Goal: Information Seeking & Learning: Understand process/instructions

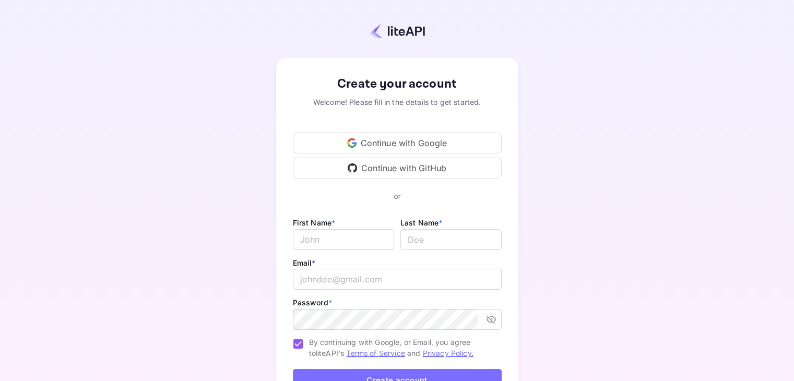
click at [442, 143] on div "Continue with Google" at bounding box center [397, 143] width 209 height 21
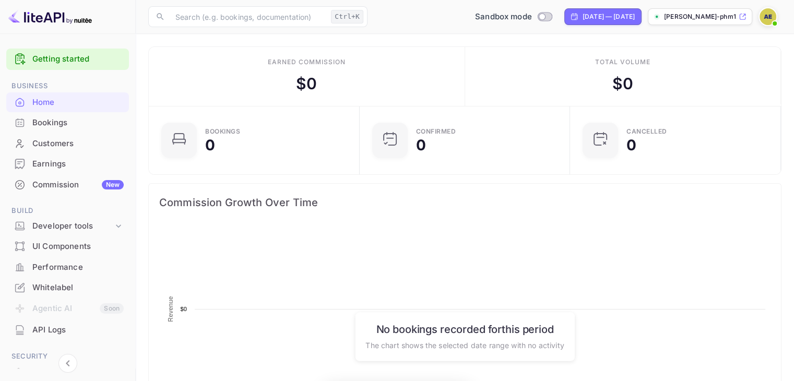
scroll to position [162, 196]
click at [771, 15] on img at bounding box center [768, 16] width 17 height 17
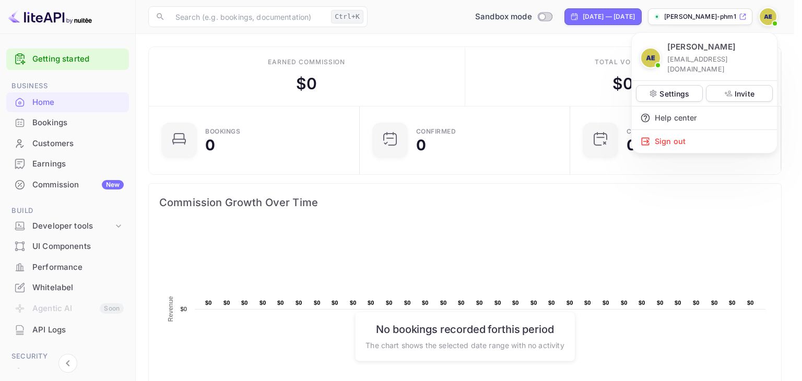
click at [771, 15] on div at bounding box center [401, 190] width 802 height 381
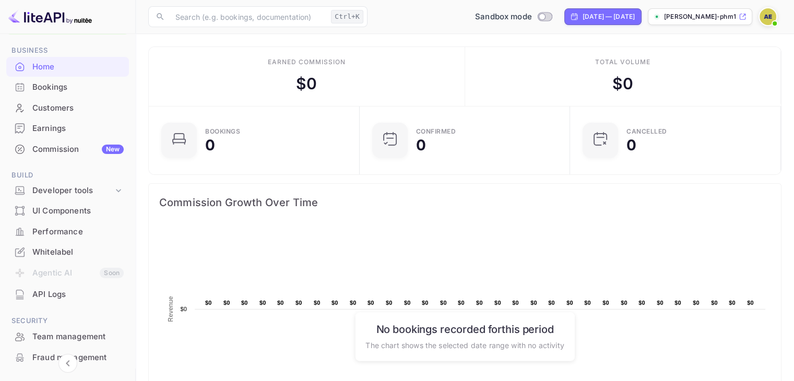
scroll to position [0, 0]
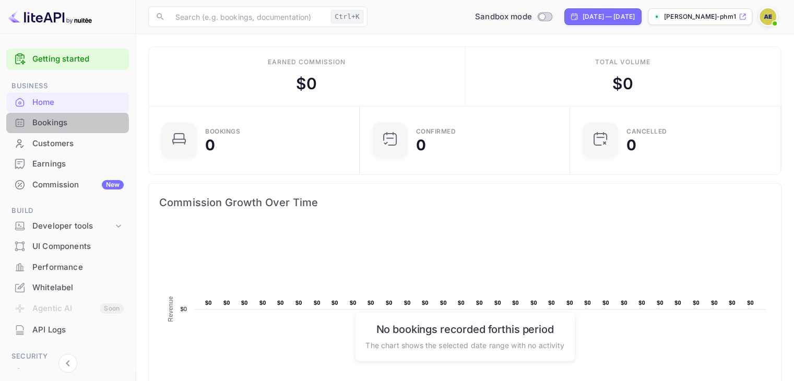
click at [63, 128] on div "Bookings" at bounding box center [77, 123] width 91 height 12
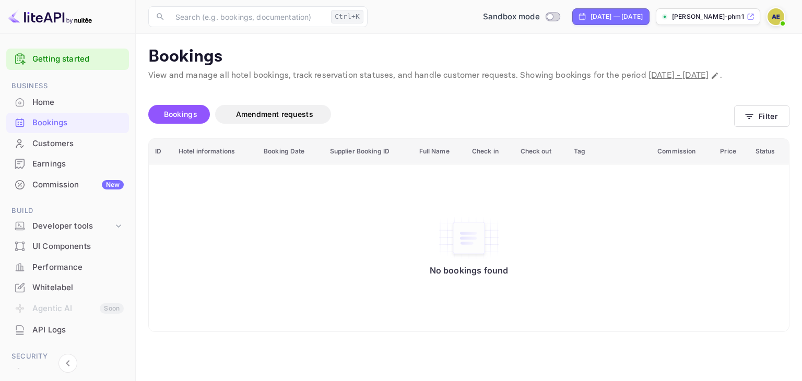
click at [54, 141] on div "Customers" at bounding box center [77, 144] width 91 height 12
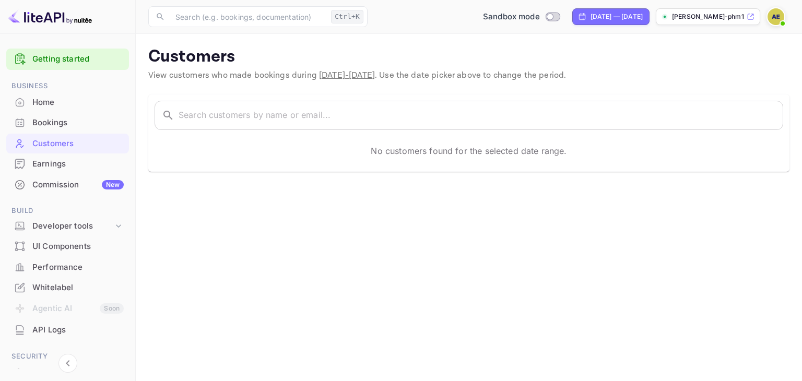
click at [56, 163] on div "Earnings" at bounding box center [77, 164] width 91 height 12
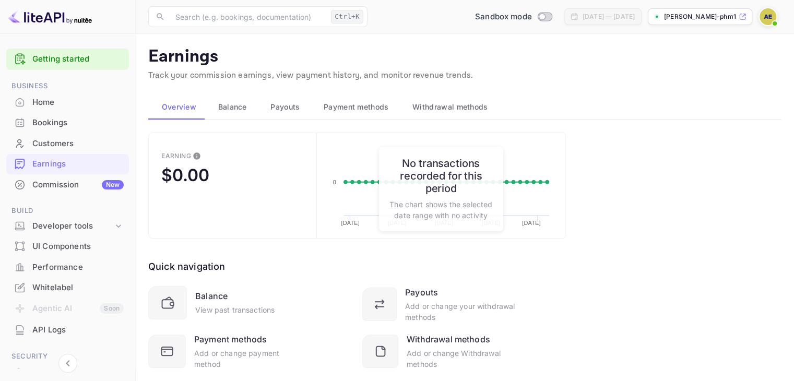
click at [56, 189] on div "Commission New" at bounding box center [77, 185] width 91 height 12
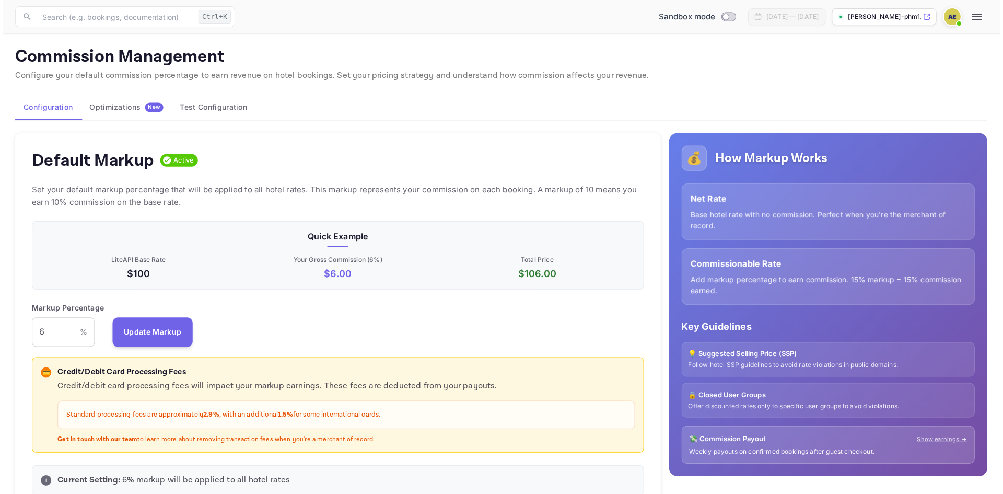
scroll to position [178, 512]
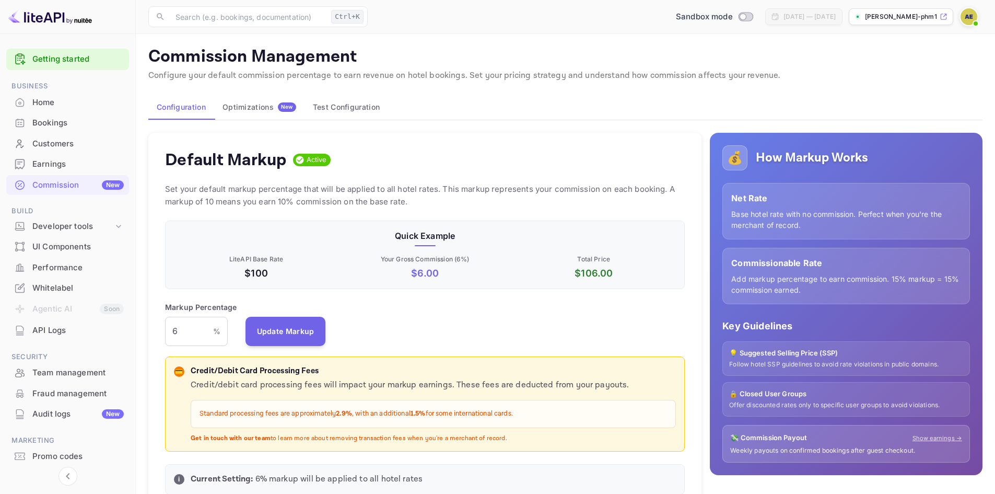
click at [74, 149] on div "Customers" at bounding box center [67, 144] width 123 height 20
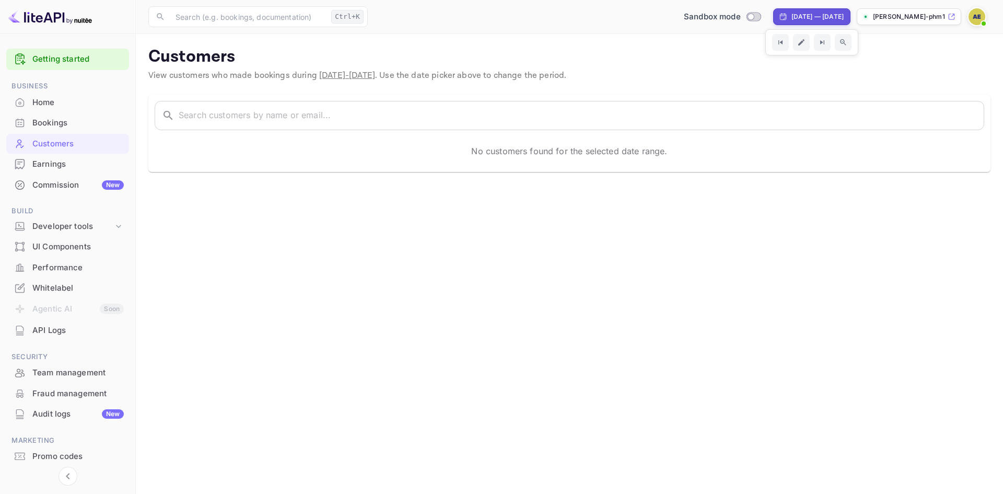
click at [791, 15] on div "[DATE] — [DATE]" at bounding box center [817, 16] width 52 height 9
select select "7"
select select "2025"
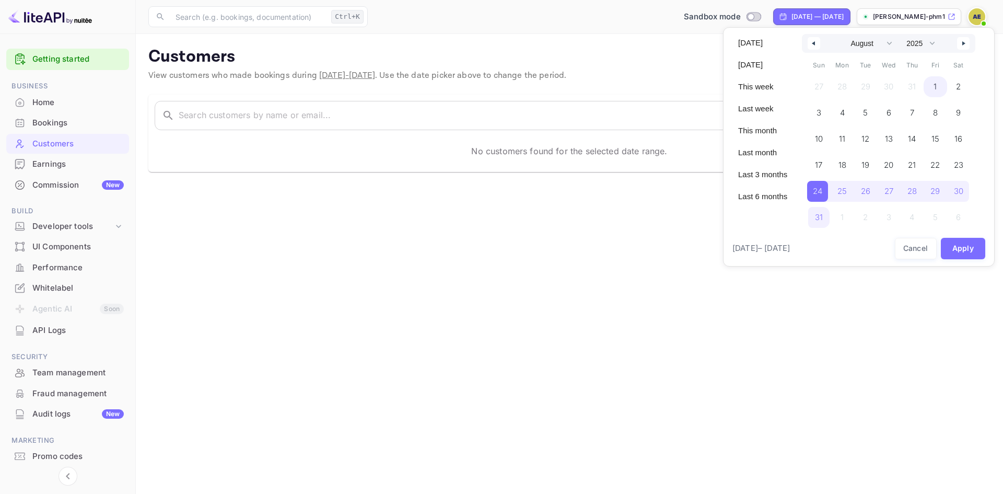
click at [794, 88] on span "1" at bounding box center [935, 86] width 24 height 21
click at [794, 216] on span "31" at bounding box center [817, 217] width 21 height 21
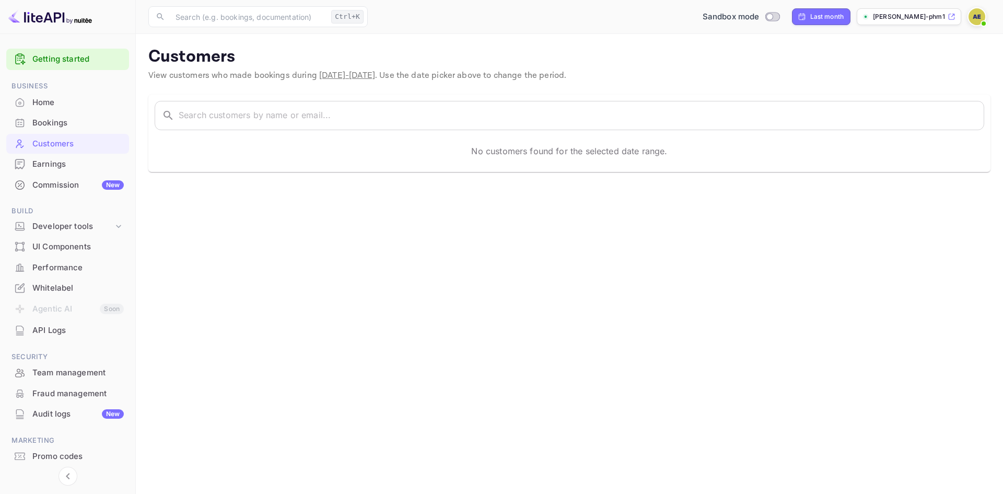
click at [72, 61] on link "Getting started" at bounding box center [77, 59] width 91 height 12
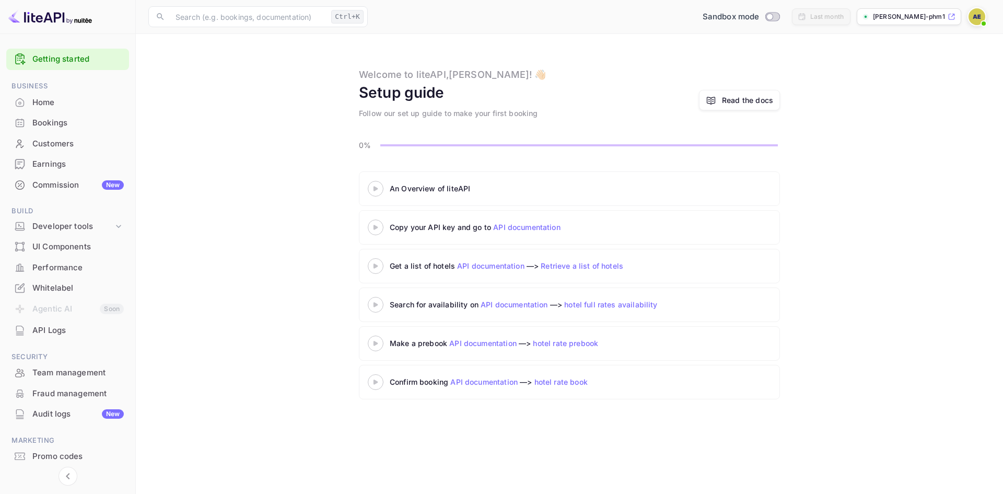
click at [376, 187] on icon at bounding box center [375, 188] width 37 height 5
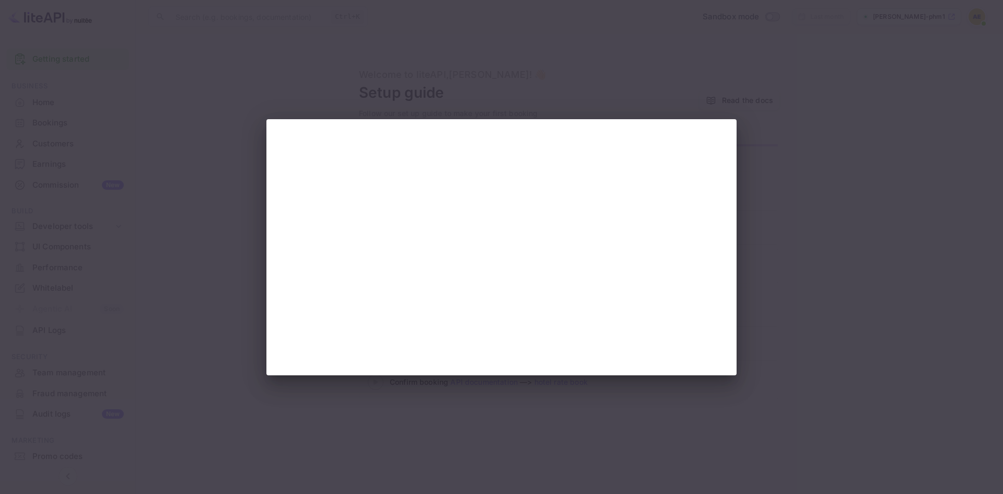
click at [794, 235] on div at bounding box center [501, 247] width 1003 height 494
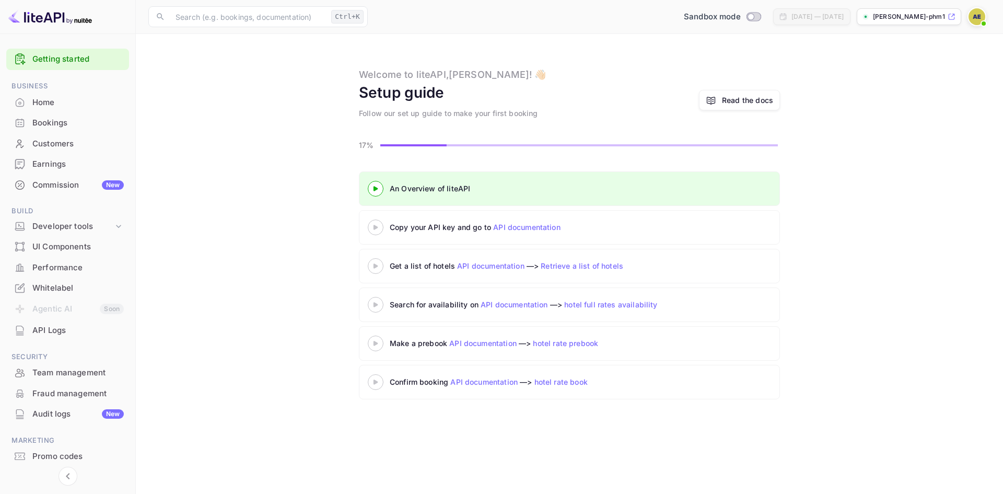
click at [381, 189] on icon at bounding box center [375, 188] width 37 height 5
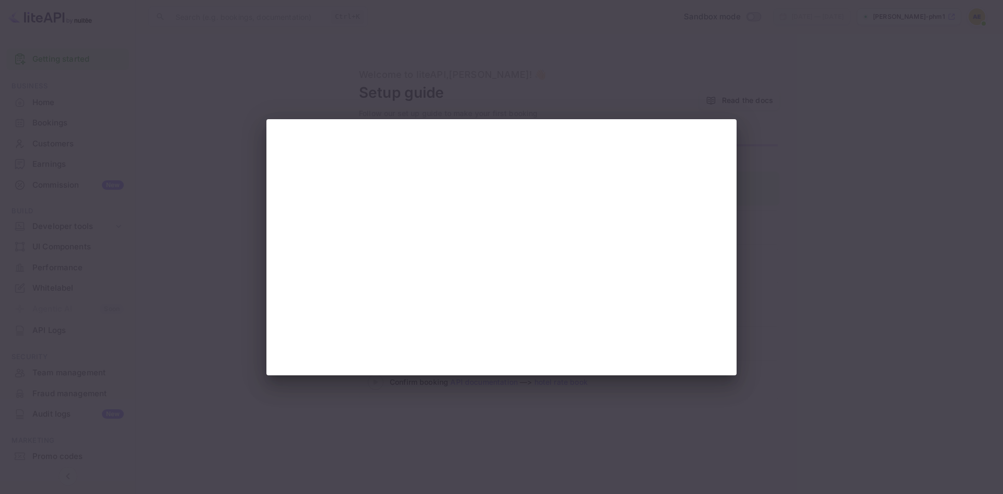
click at [436, 406] on div at bounding box center [501, 247] width 1003 height 494
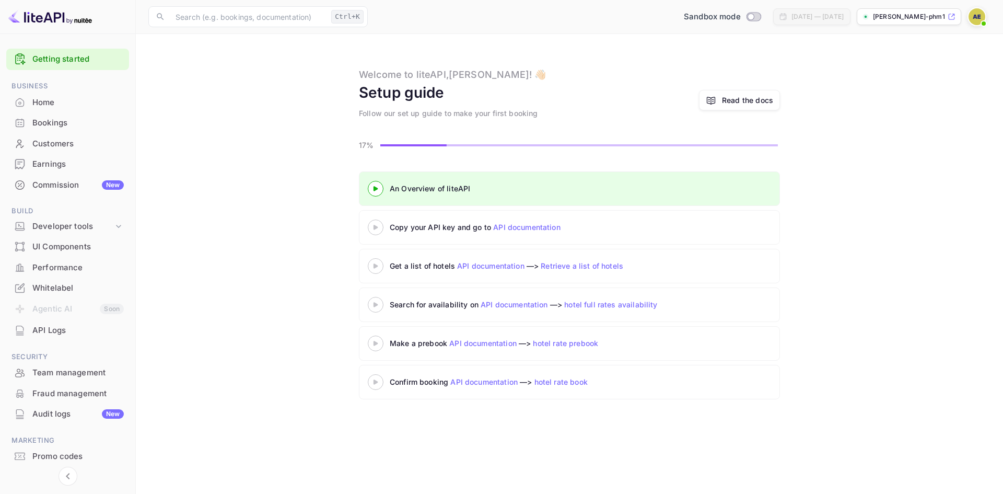
click at [529, 226] on link "API documentation" at bounding box center [526, 226] width 67 height 9
click at [370, 232] on div at bounding box center [375, 226] width 37 height 13
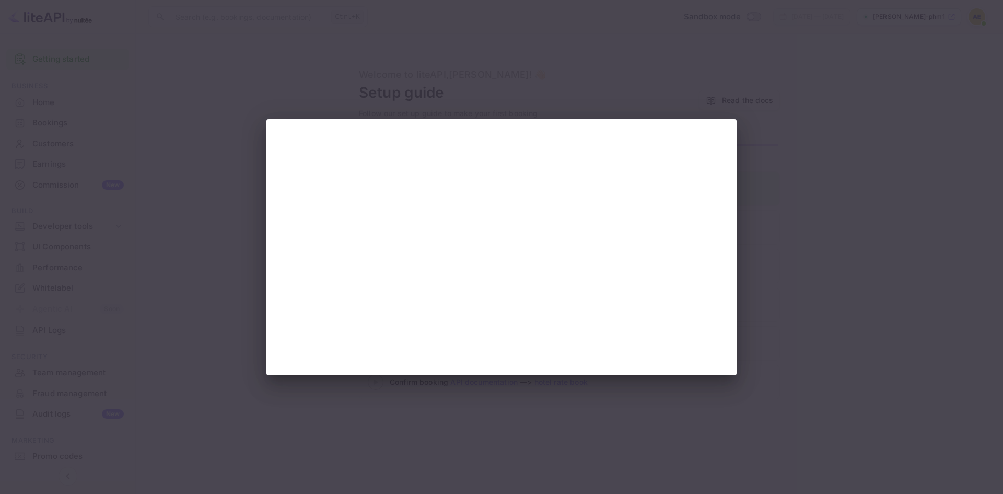
click at [175, 124] on div at bounding box center [501, 247] width 1003 height 494
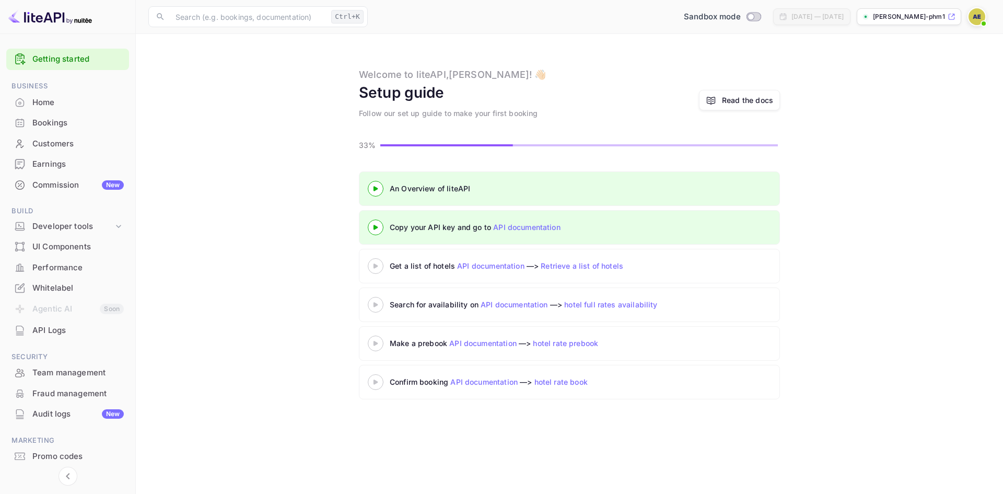
click at [381, 267] on icon at bounding box center [375, 265] width 37 height 5
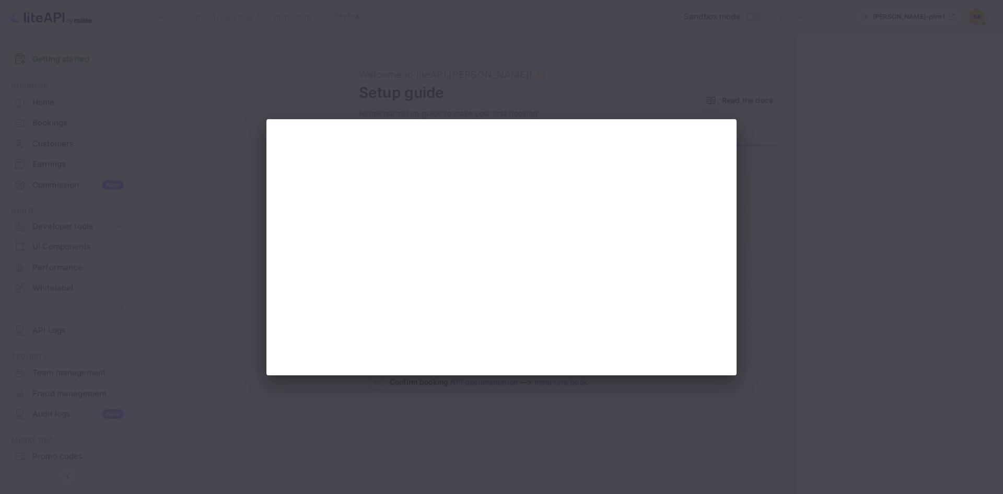
click at [640, 400] on div at bounding box center [501, 247] width 1003 height 494
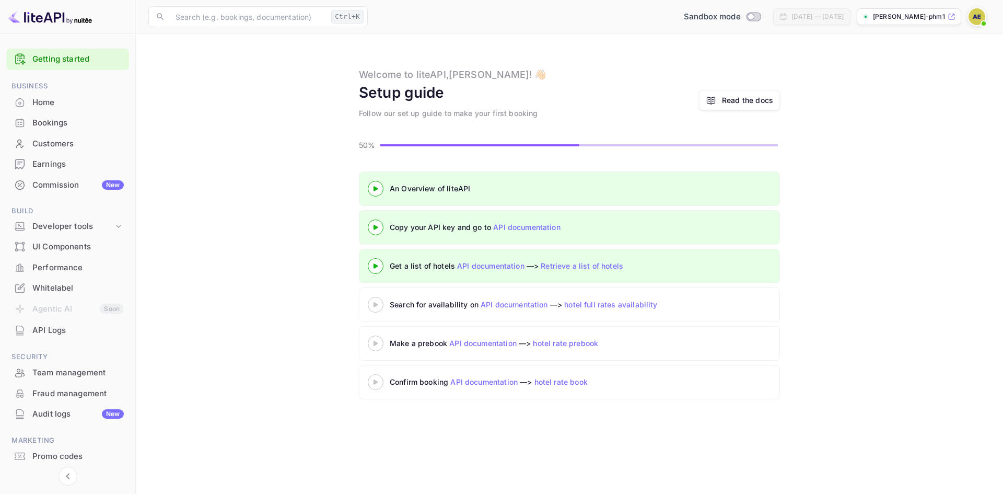
click at [378, 305] on icon at bounding box center [375, 304] width 37 height 5
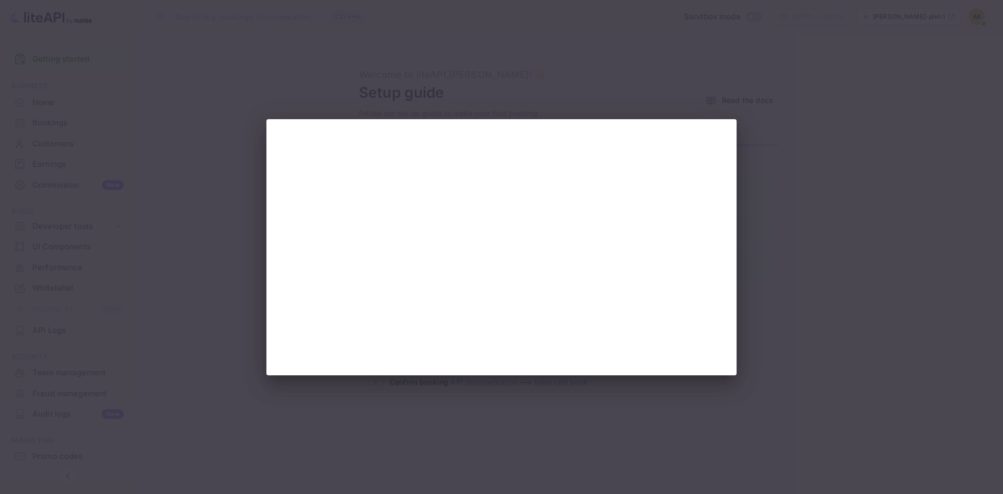
click at [874, 148] on div at bounding box center [501, 247] width 1003 height 494
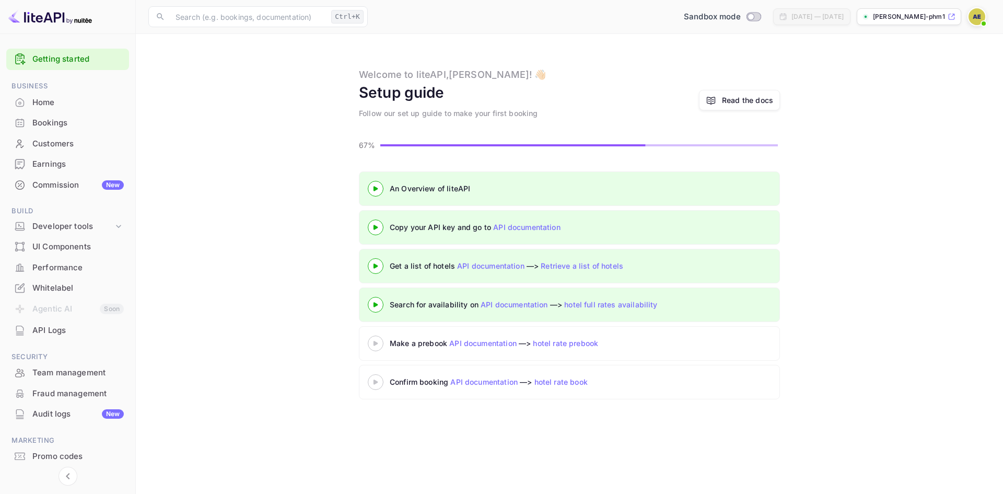
click at [374, 341] on icon at bounding box center [375, 343] width 37 height 5
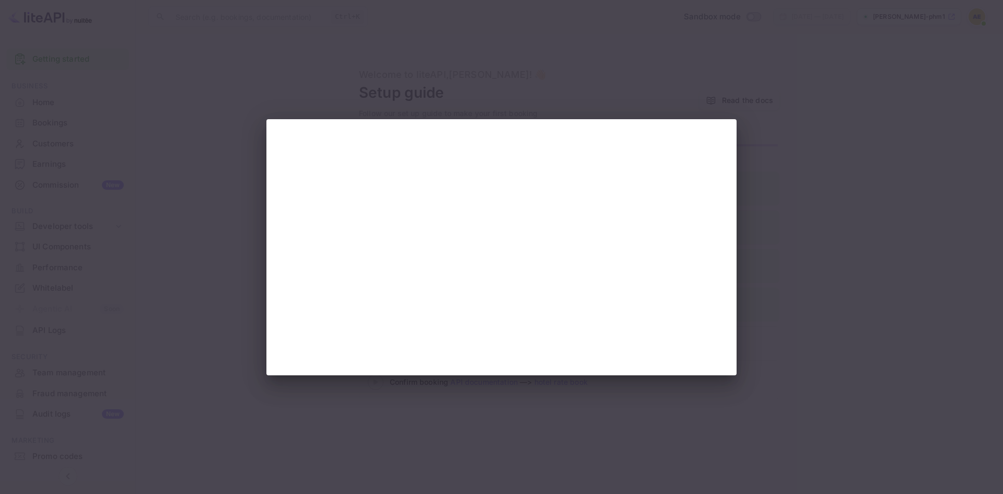
click at [829, 242] on div at bounding box center [501, 247] width 1003 height 494
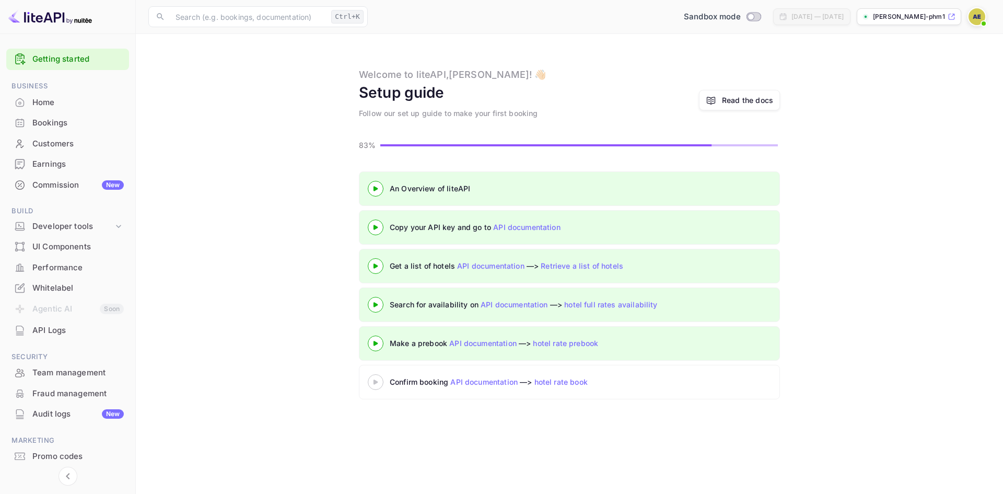
click at [377, 385] on div at bounding box center [375, 381] width 37 height 13
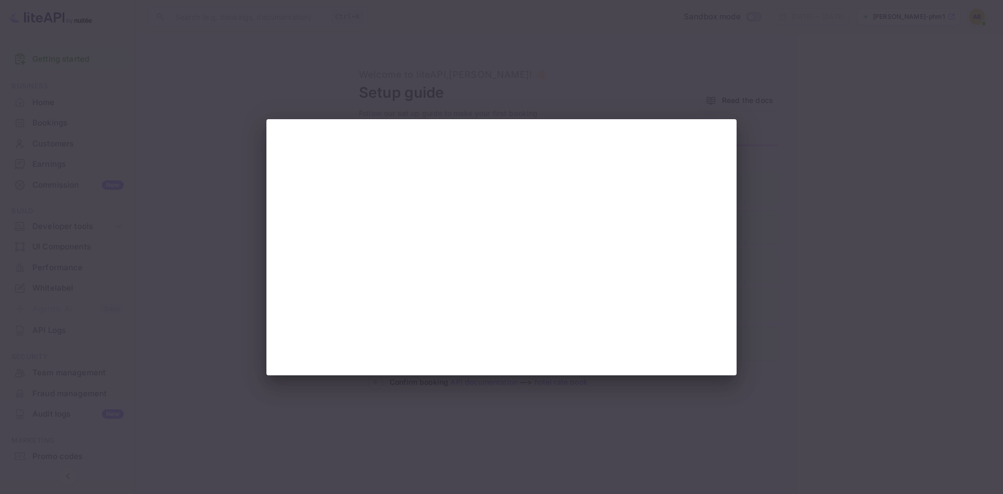
click at [323, 427] on div at bounding box center [501, 247] width 1003 height 494
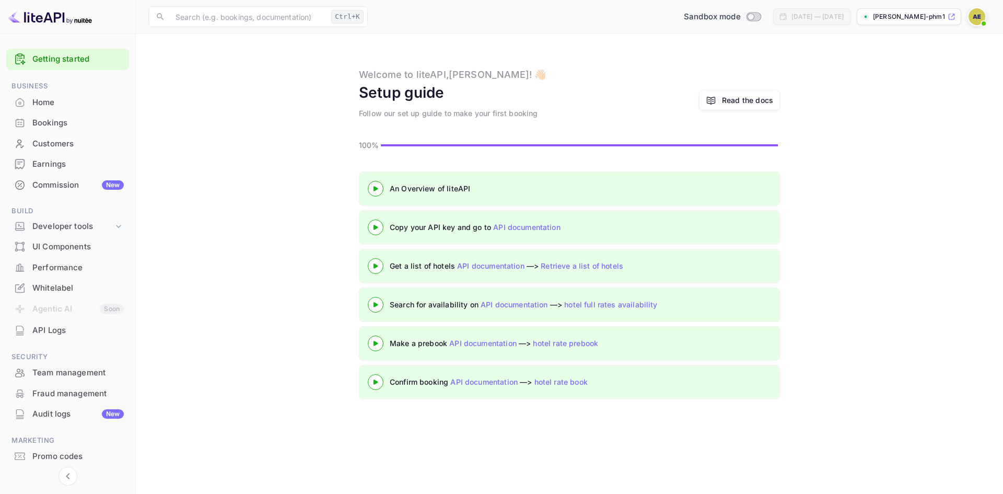
click at [87, 229] on div "Developer tools" at bounding box center [72, 226] width 81 height 12
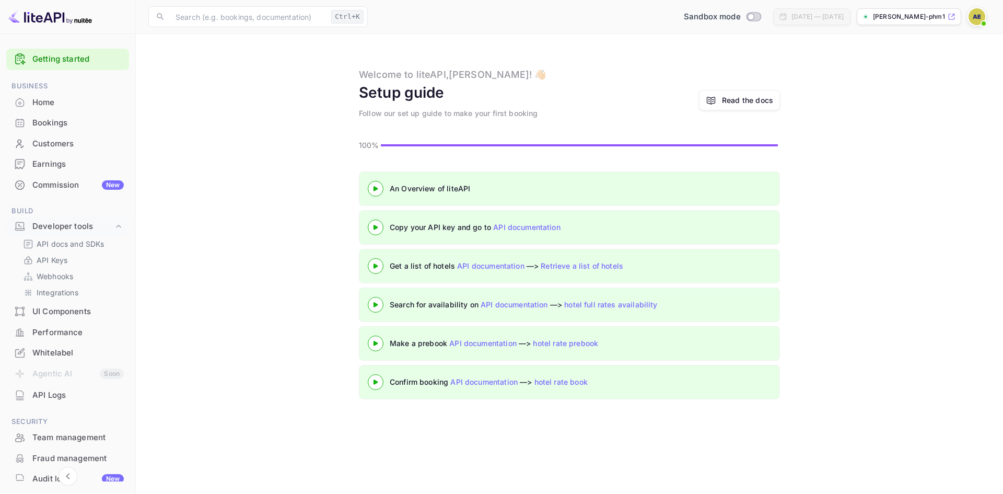
click at [87, 188] on div "Commission New" at bounding box center [77, 185] width 91 height 12
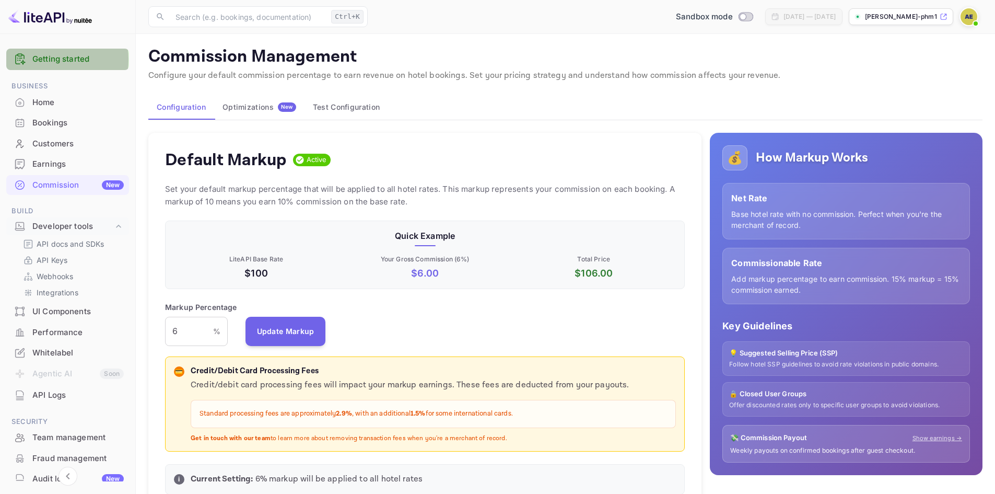
click at [46, 60] on link "Getting started" at bounding box center [77, 59] width 91 height 12
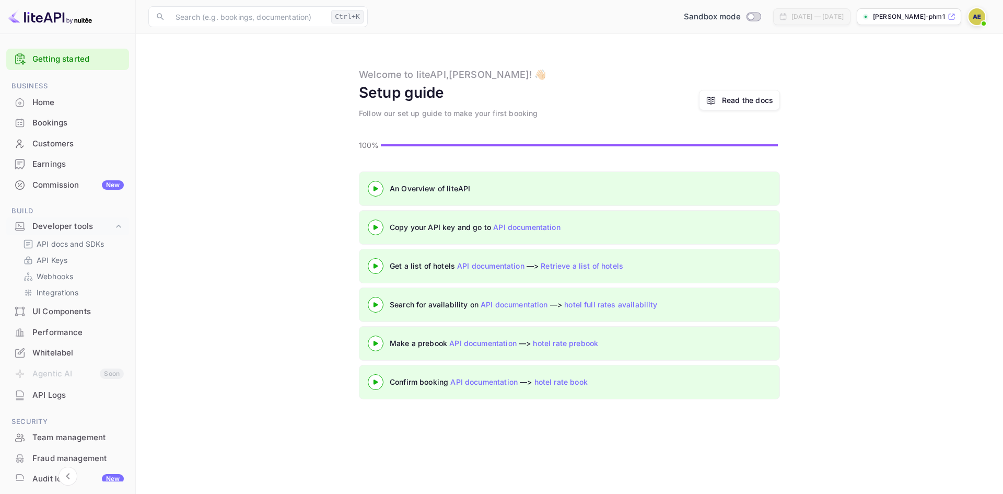
click at [597, 304] on link "hotel full rates availability" at bounding box center [610, 304] width 93 height 9
click at [377, 308] on div at bounding box center [375, 304] width 37 height 13
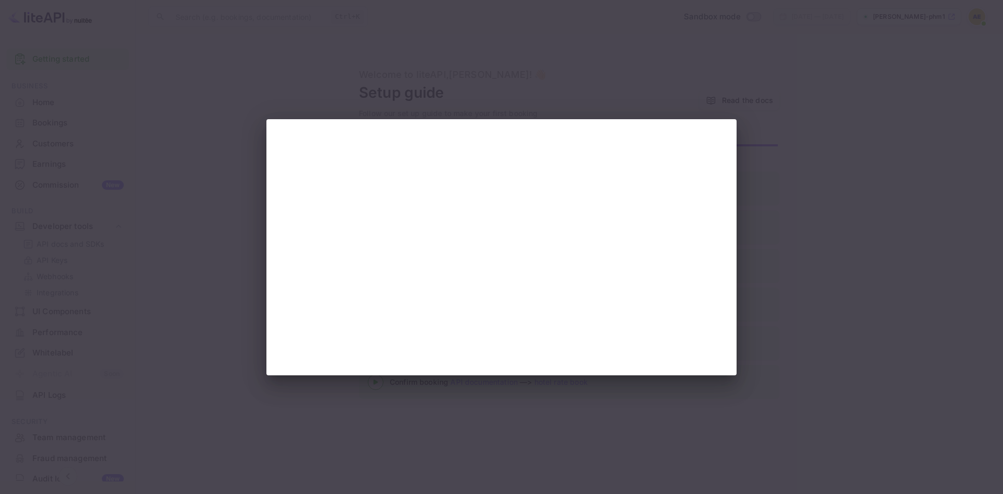
click at [801, 290] on div at bounding box center [501, 247] width 1003 height 494
